Goal: Task Accomplishment & Management: Use online tool/utility

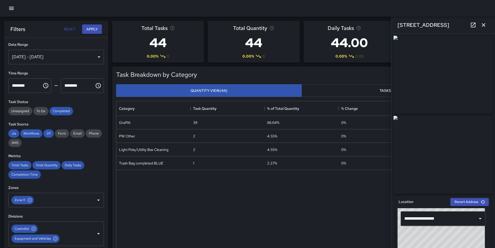
scroll to position [190, 366]
click at [95, 57] on div "[DATE] - [DATE]" at bounding box center [56, 57] width 96 height 15
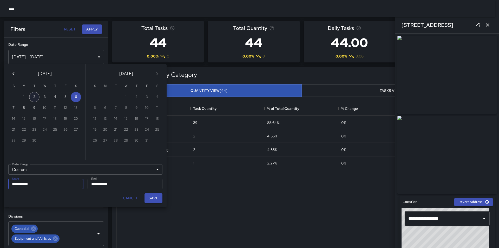
click at [34, 96] on button "2" at bounding box center [34, 97] width 10 height 10
type input "**********"
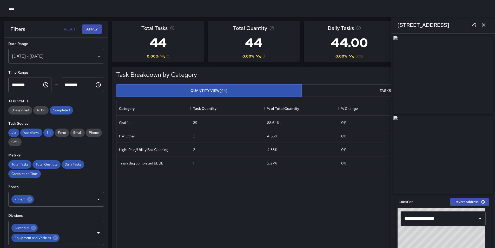
scroll to position [0, 0]
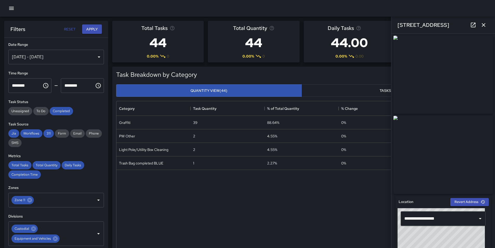
click at [41, 55] on div "[DATE] - [DATE]" at bounding box center [56, 57] width 96 height 15
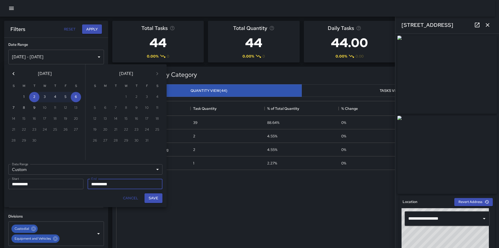
click at [49, 186] on input "**********" at bounding box center [43, 184] width 71 height 10
click at [24, 97] on button "1" at bounding box center [24, 97] width 10 height 10
type input "**********"
click at [110, 185] on input "**********" at bounding box center [123, 184] width 71 height 10
click at [75, 99] on button "6" at bounding box center [76, 97] width 10 height 10
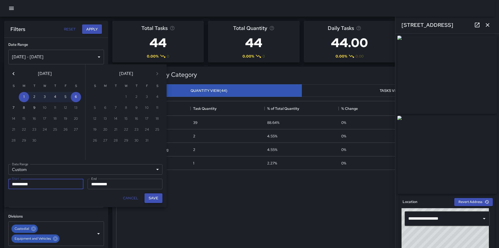
click at [159, 199] on button "Save" at bounding box center [153, 198] width 18 height 10
type input "**********"
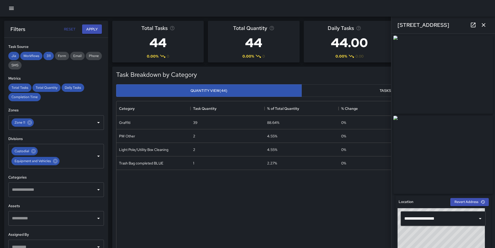
scroll to position [78, 0]
click at [89, 121] on icon "Clear" at bounding box center [91, 121] width 5 height 5
click at [54, 160] on icon at bounding box center [55, 160] width 5 height 5
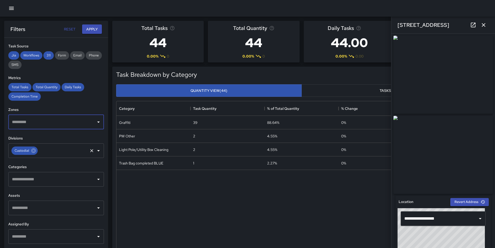
click at [97, 179] on icon "Open" at bounding box center [98, 179] width 3 height 1
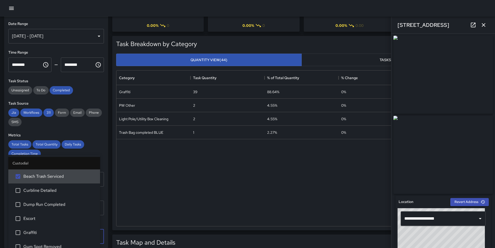
scroll to position [0, 0]
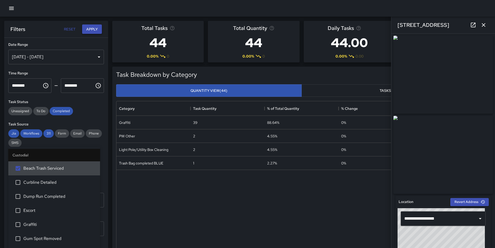
click at [94, 26] on button "Apply" at bounding box center [92, 29] width 20 height 10
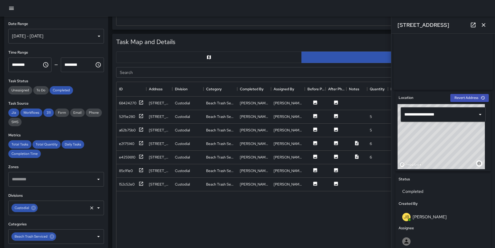
scroll to position [234, 0]
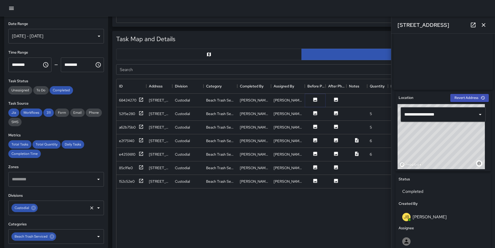
click at [314, 99] on icon at bounding box center [315, 99] width 4 height 4
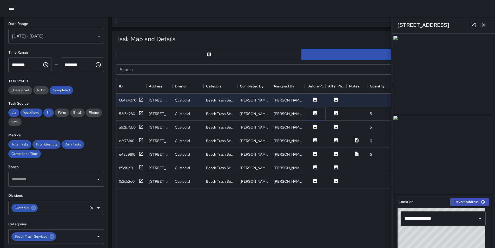
click at [313, 116] on button at bounding box center [315, 113] width 16 height 6
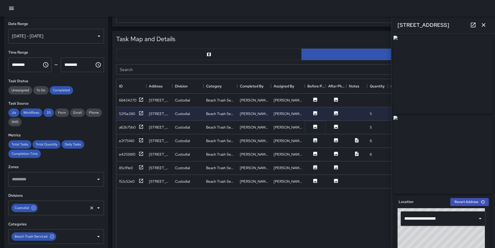
click at [315, 125] on icon at bounding box center [315, 126] width 4 height 4
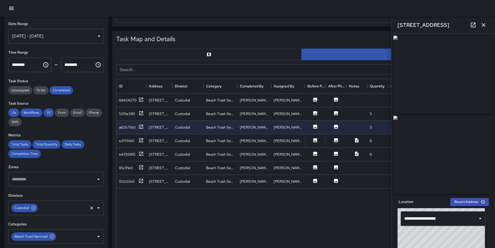
click at [316, 140] on icon at bounding box center [315, 140] width 4 height 4
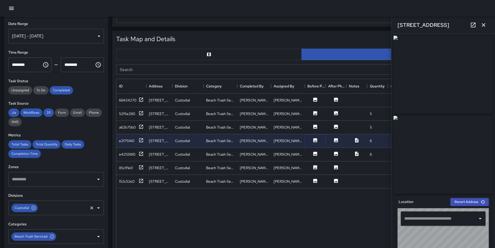
type input "**********"
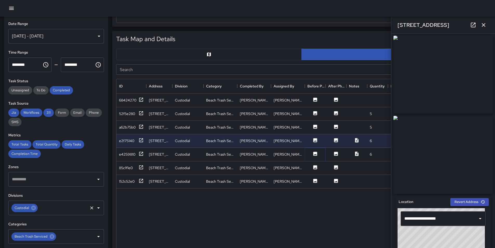
click at [314, 154] on icon at bounding box center [315, 153] width 4 height 4
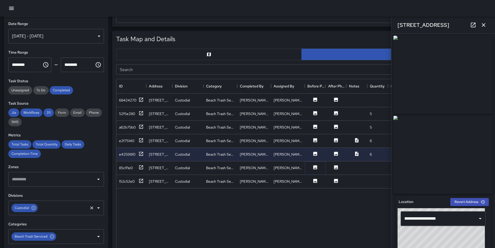
click at [316, 167] on icon at bounding box center [315, 167] width 4 height 4
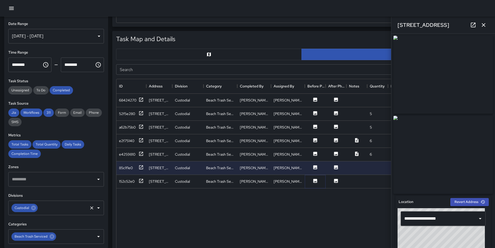
click at [316, 181] on icon at bounding box center [315, 180] width 5 height 5
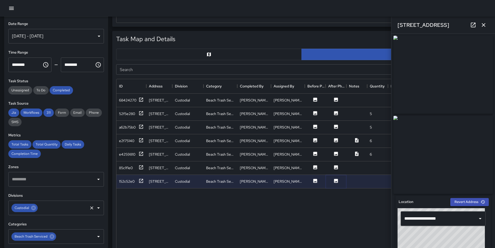
click at [336, 181] on icon at bounding box center [336, 181] width 4 height 4
click at [355, 153] on icon at bounding box center [356, 153] width 3 height 4
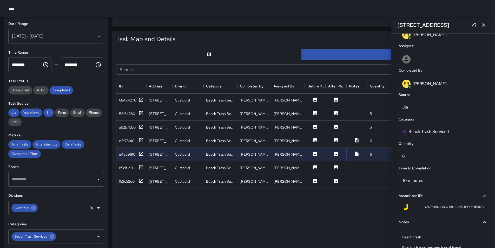
scroll to position [325, 0]
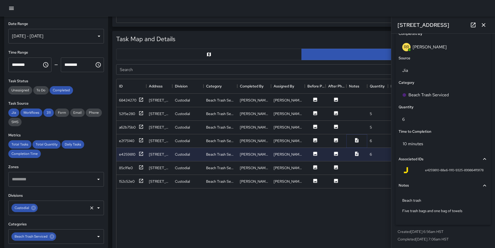
click at [359, 138] on icon at bounding box center [356, 139] width 5 height 5
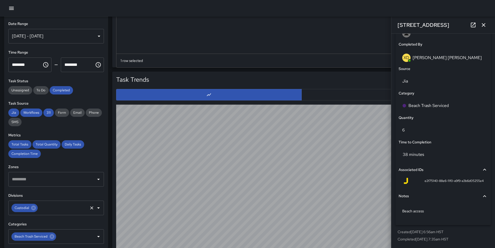
scroll to position [397, 0]
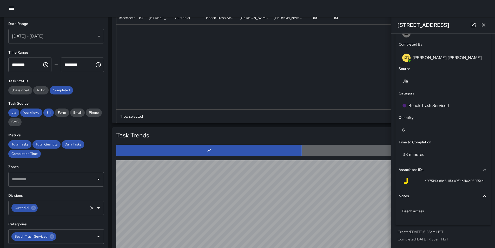
click at [348, 151] on button "button" at bounding box center [394, 149] width 186 height 11
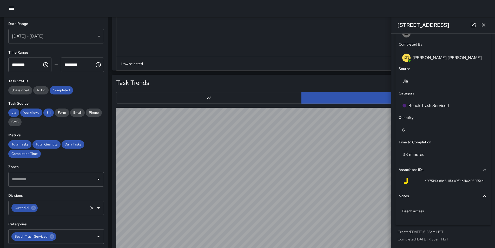
scroll to position [449, 0]
click at [29, 37] on div "[DATE] - [DATE]" at bounding box center [56, 36] width 96 height 15
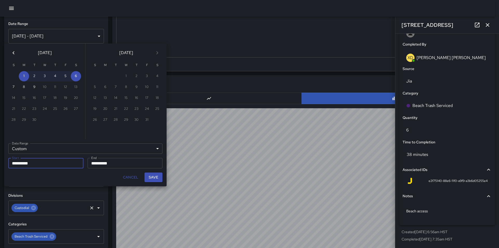
click at [11, 52] on icon "Previous month" at bounding box center [13, 53] width 6 height 6
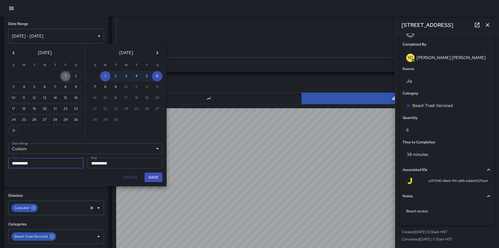
click at [65, 75] on button "1" at bounding box center [65, 76] width 10 height 10
type input "**********"
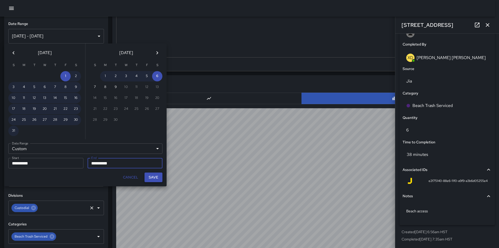
click at [151, 177] on button "Save" at bounding box center [153, 177] width 18 height 10
type input "**********"
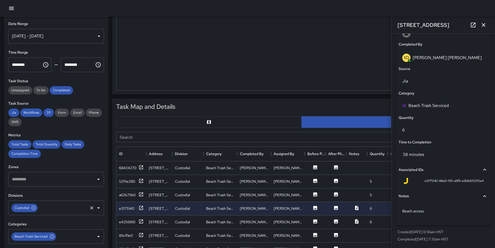
scroll to position [111, 0]
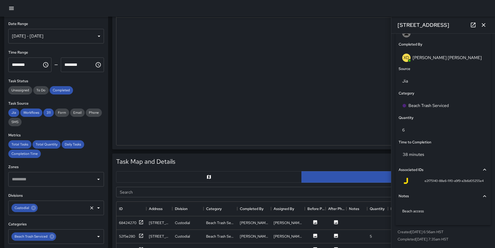
click at [80, 24] on h6 "Date Range" at bounding box center [56, 24] width 96 height 6
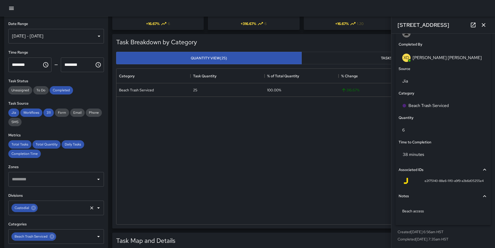
scroll to position [0, 0]
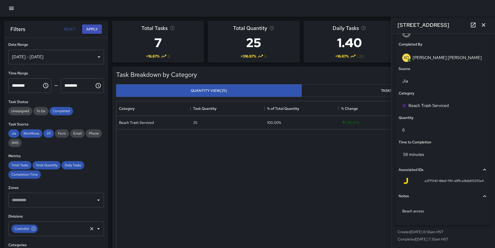
click at [93, 30] on button "Apply" at bounding box center [92, 29] width 20 height 10
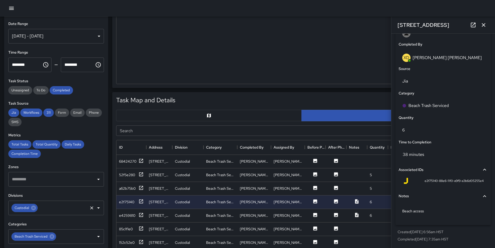
scroll to position [182, 0]
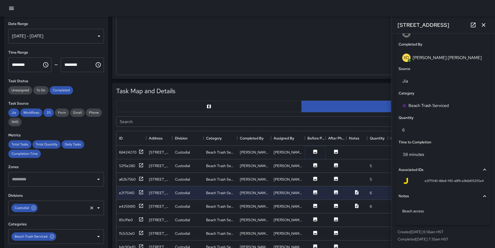
click at [315, 153] on icon at bounding box center [315, 151] width 4 height 4
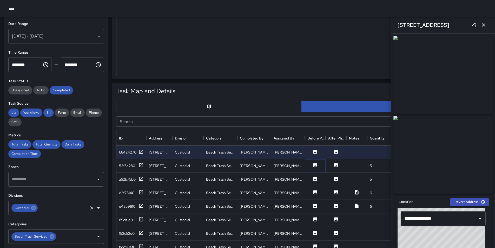
click at [315, 167] on icon at bounding box center [315, 165] width 4 height 4
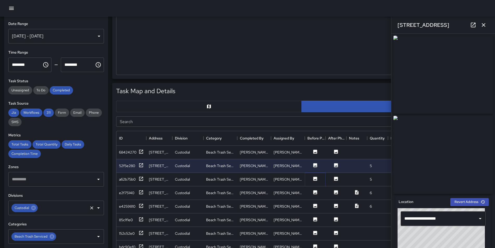
click at [315, 180] on icon at bounding box center [315, 178] width 4 height 4
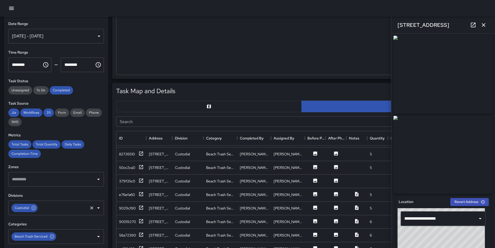
scroll to position [208, 0]
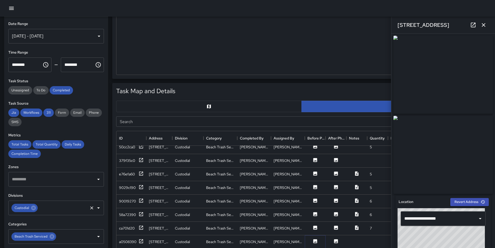
click at [316, 241] on icon at bounding box center [315, 240] width 5 height 5
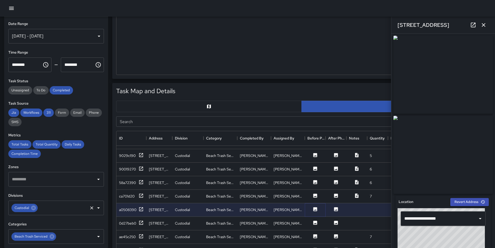
scroll to position [244, 0]
click at [314, 247] on icon at bounding box center [315, 249] width 4 height 4
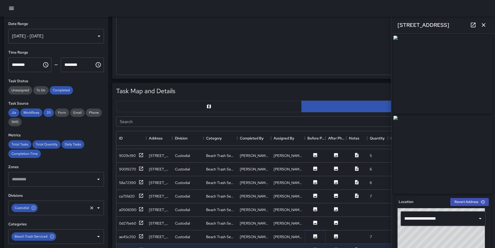
click at [315, 234] on icon at bounding box center [315, 236] width 4 height 4
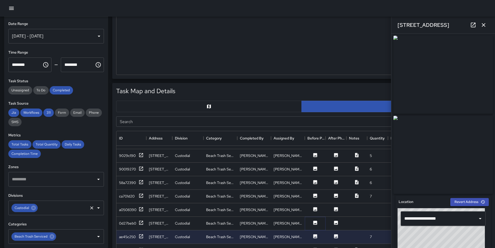
click at [316, 220] on icon at bounding box center [315, 222] width 5 height 5
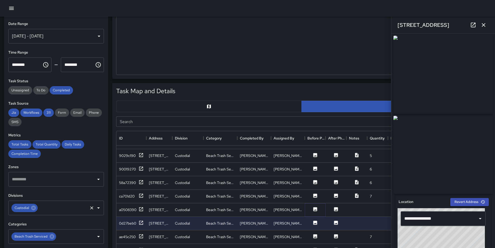
click at [315, 208] on button at bounding box center [315, 209] width 16 height 6
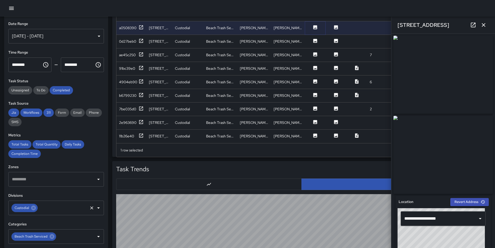
scroll to position [364, 0]
click at [314, 133] on icon at bounding box center [315, 135] width 4 height 4
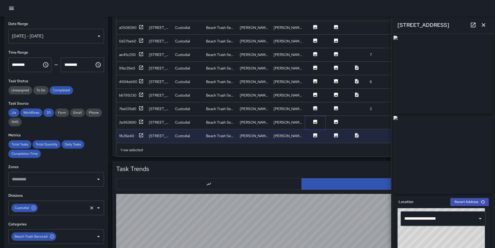
click at [315, 116] on div at bounding box center [315, 123] width 21 height 14
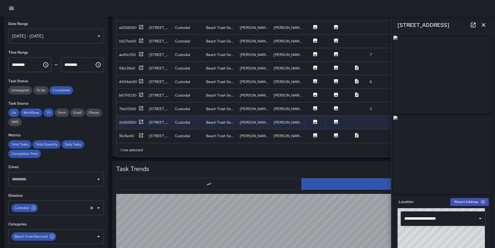
click at [315, 120] on icon at bounding box center [315, 122] width 4 height 4
click at [316, 106] on icon at bounding box center [315, 108] width 4 height 4
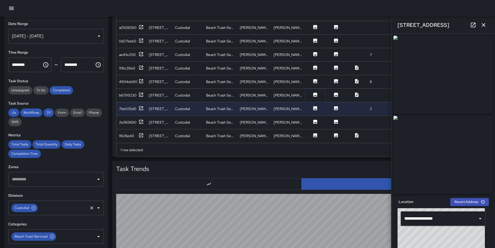
click at [315, 93] on icon at bounding box center [315, 95] width 4 height 4
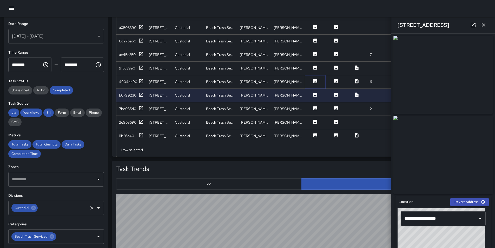
click at [315, 79] on icon at bounding box center [315, 81] width 4 height 4
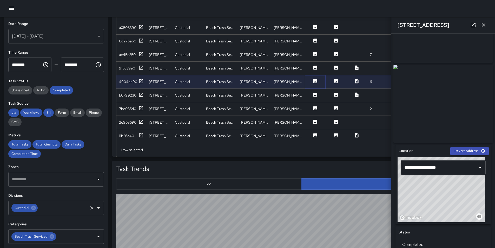
scroll to position [52, 0]
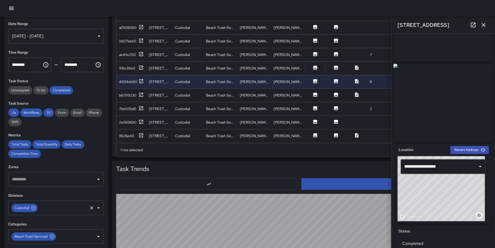
click at [314, 65] on icon at bounding box center [315, 67] width 4 height 4
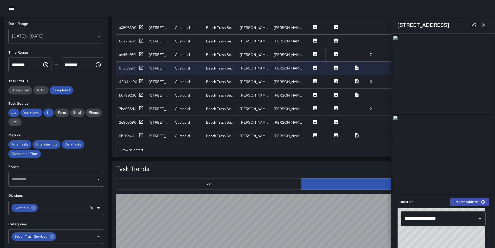
click at [313, 51] on icon at bounding box center [315, 53] width 5 height 5
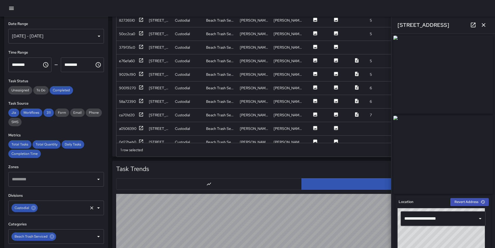
scroll to position [128, 0]
